Goal: Information Seeking & Learning: Learn about a topic

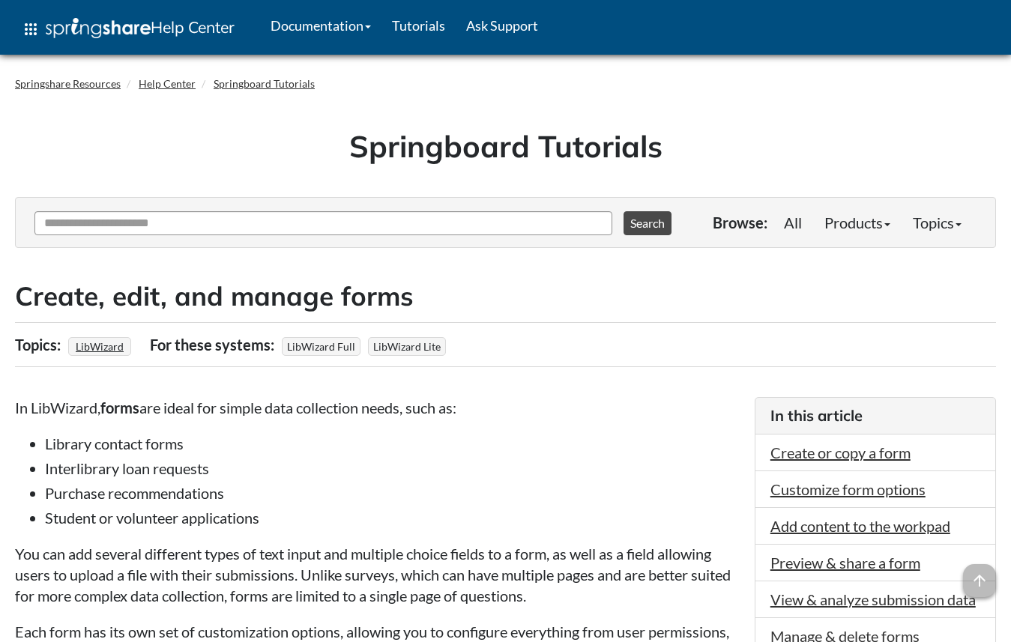
scroll to position [1574, 0]
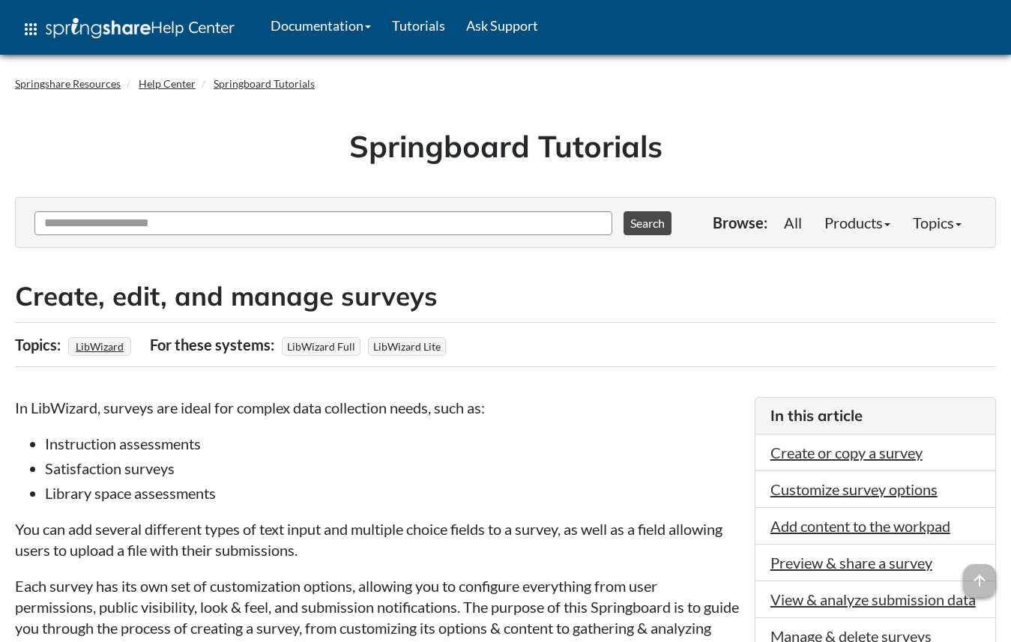
scroll to position [1537, 0]
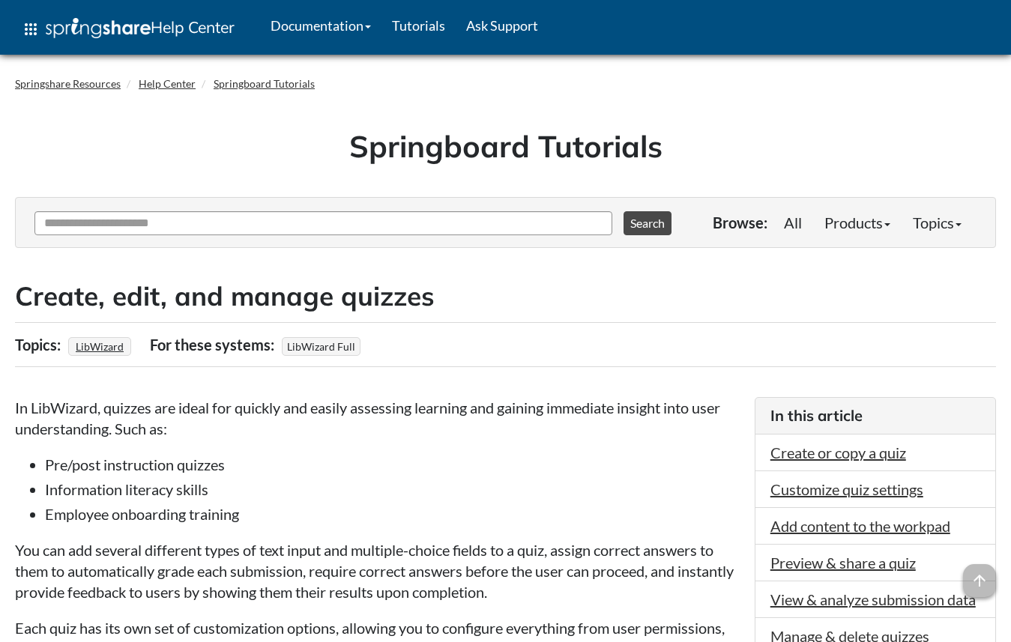
scroll to position [1585, 0]
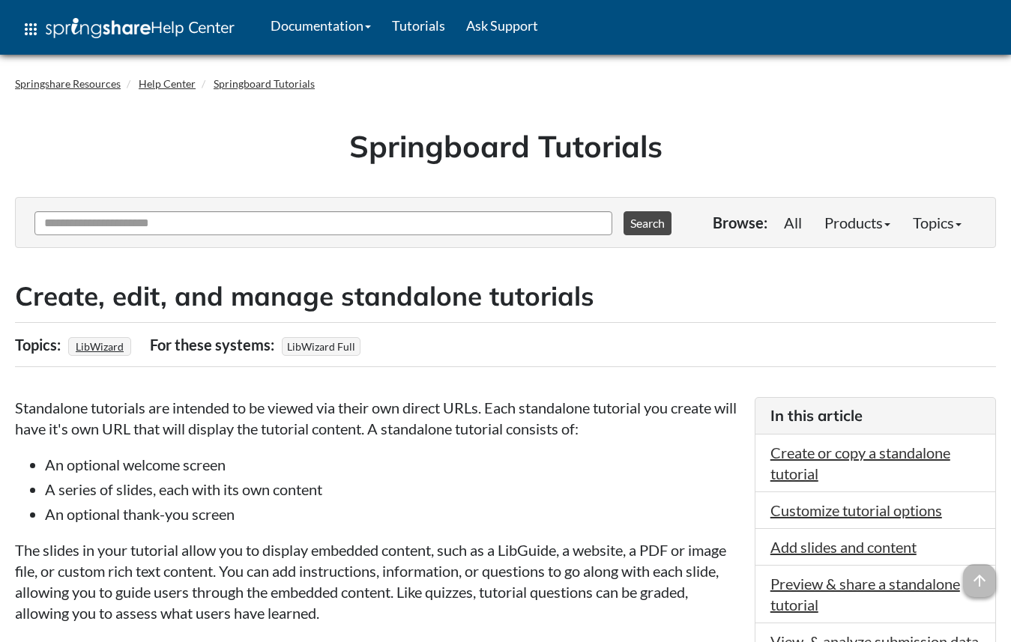
scroll to position [1695, 0]
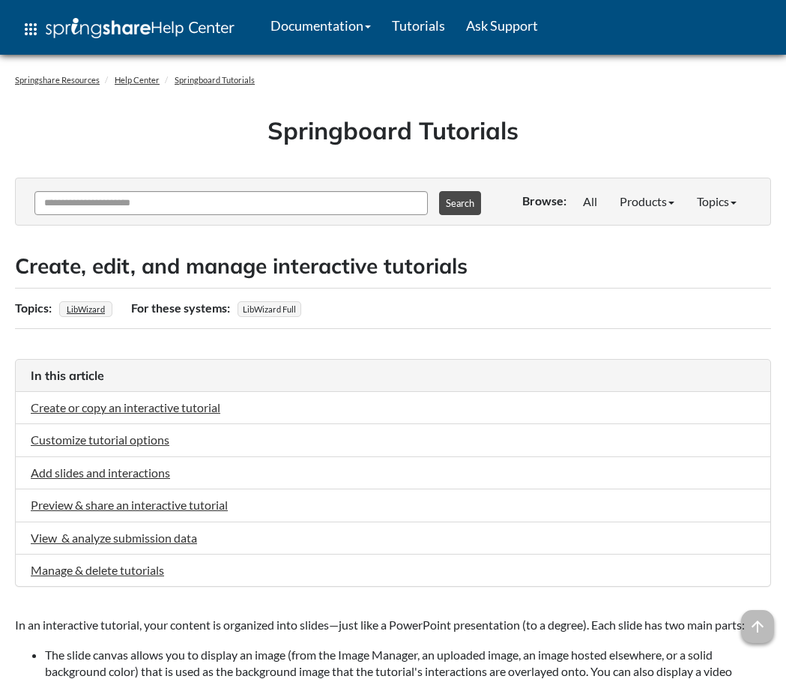
scroll to position [2299, 0]
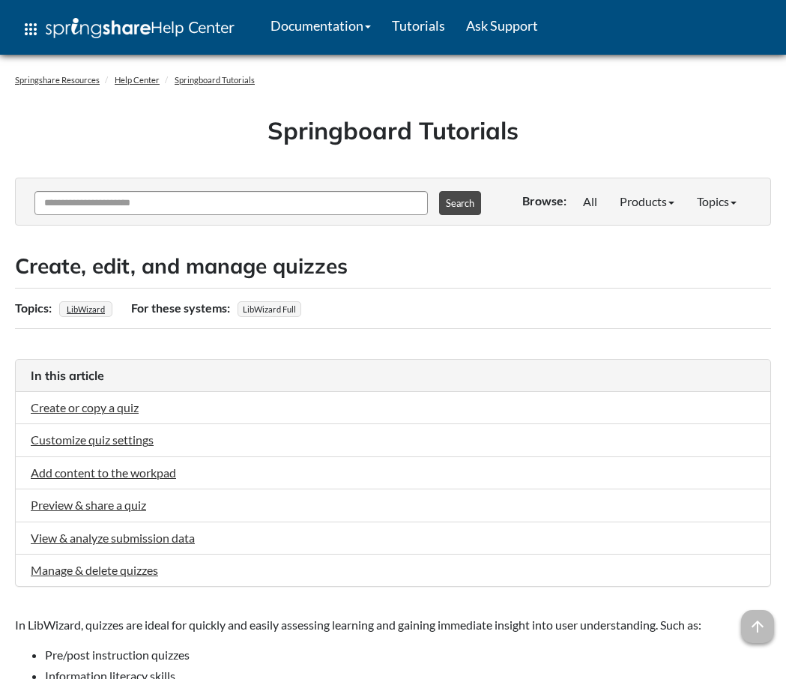
scroll to position [1564, 0]
